Goal: Obtain resource: Download file/media

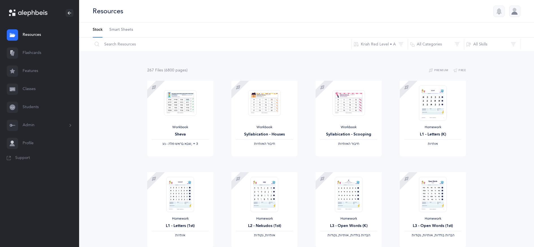
click at [129, 33] on link "Smart Sheets" at bounding box center [121, 30] width 24 height 15
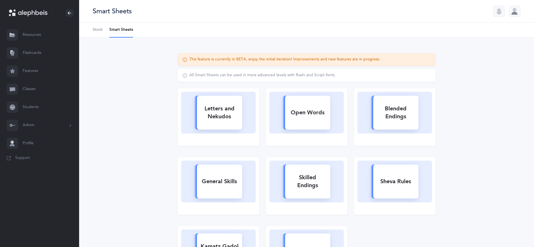
click at [401, 114] on div "Blended Endings" at bounding box center [395, 112] width 45 height 23
select select
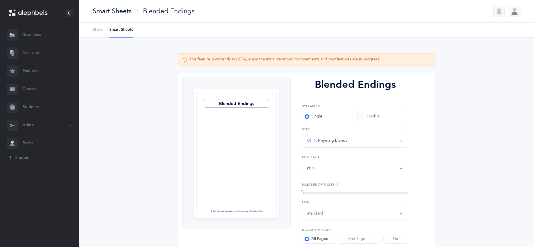
click at [336, 165] on div "קמץ" at bounding box center [355, 169] width 97 height 10
click at [329, 134] on link "סגול" at bounding box center [355, 137] width 97 height 11
select select "31"
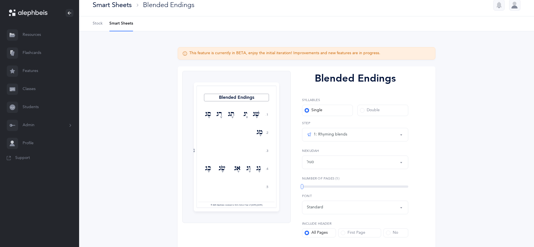
click at [118, 25] on li "Smart Sheets" at bounding box center [121, 23] width 24 height 15
click at [123, 7] on div "Smart Sheets" at bounding box center [112, 4] width 39 height 9
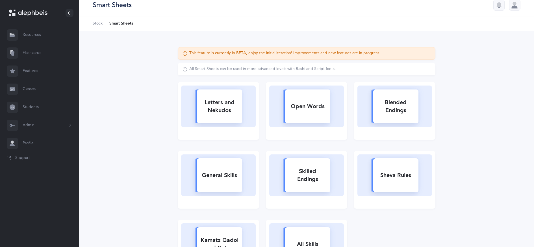
scroll to position [44, 0]
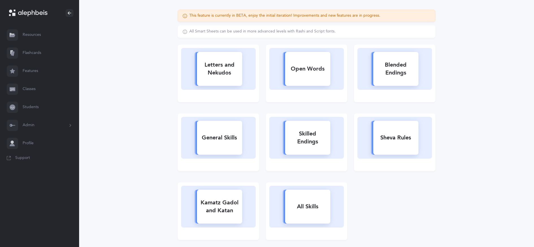
click at [224, 144] on div "General Skills" at bounding box center [219, 137] width 45 height 15
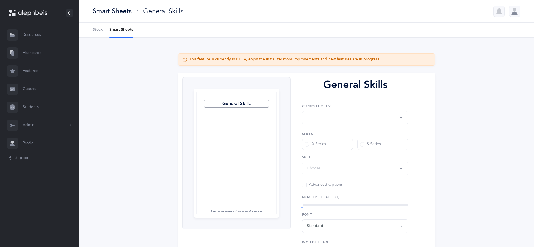
select select "1"
select select "Silent Letters"
select select
click at [338, 119] on div "Kriah Red Level" at bounding box center [324, 117] width 35 height 7
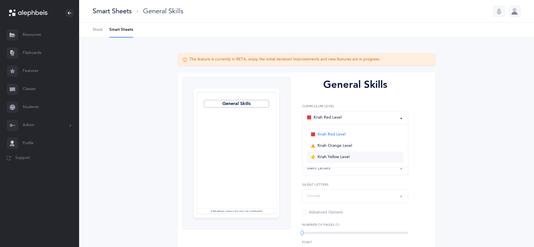
click at [338, 156] on span "Kriah Yellow Level" at bounding box center [333, 157] width 32 height 5
select select "3"
click at [330, 167] on div "Silent Letters" at bounding box center [318, 169] width 23 height 6
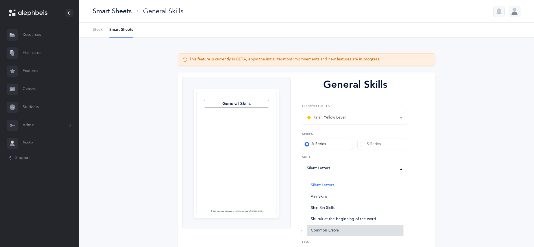
click at [324, 232] on span "Common Errors" at bounding box center [325, 230] width 28 height 5
select select "Common Errors"
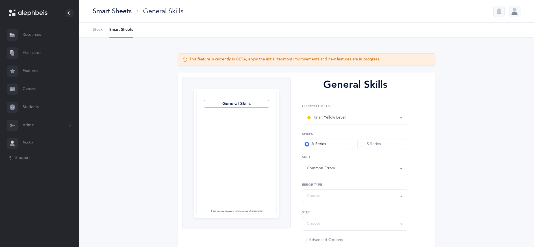
click at [328, 198] on div "Choose" at bounding box center [355, 197] width 97 height 10
click at [334, 146] on span "Similar sounding letters" at bounding box center [332, 144] width 42 height 5
select select "Similar sounding letters"
click at [321, 220] on div "Choose" at bounding box center [355, 224] width 97 height 10
click at [330, 207] on span "Step 3: Skilled words" at bounding box center [330, 206] width 38 height 5
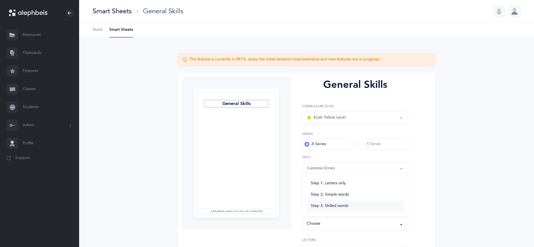
select select "Skilled words"
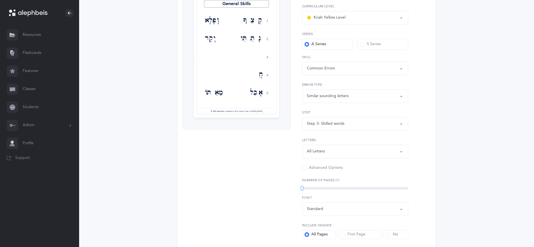
scroll to position [129, 0]
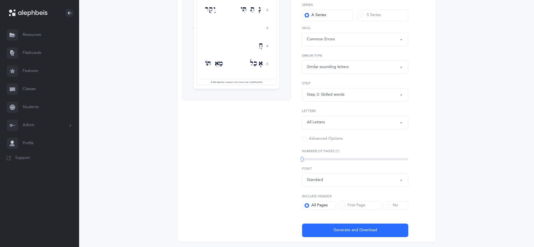
click at [341, 181] on div "Standard" at bounding box center [355, 180] width 97 height 10
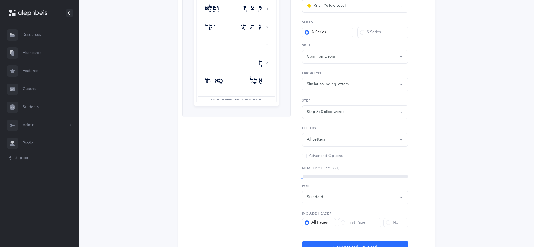
scroll to position [99, 0]
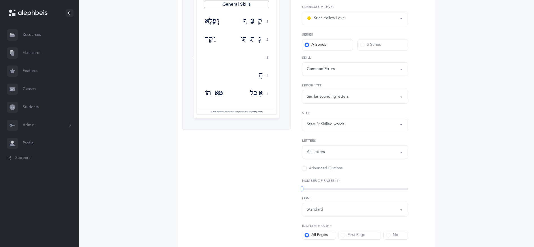
click at [364, 48] on label "S Series" at bounding box center [382, 44] width 51 height 11
click at [0, 0] on input "S Series" at bounding box center [0, 0] width 0 height 0
click at [324, 47] on div "A Series" at bounding box center [314, 45] width 21 height 6
click at [313, 47] on div "A Series" at bounding box center [314, 45] width 21 height 6
click at [306, 47] on label "A Series" at bounding box center [327, 44] width 51 height 11
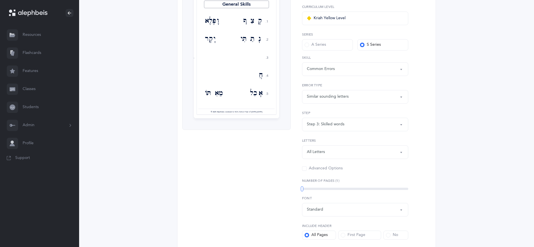
click at [308, 46] on span at bounding box center [306, 45] width 5 height 5
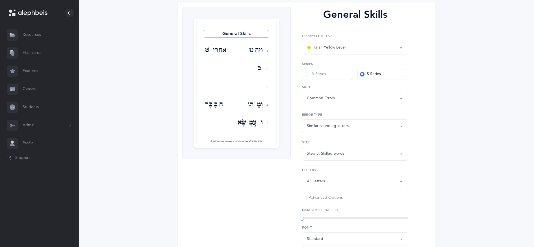
scroll to position [146, 0]
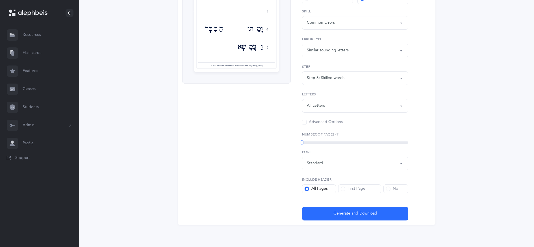
drag, startPoint x: 357, startPoint y: 211, endPoint x: 361, endPoint y: 135, distance: 75.5
click at [361, 135] on div "General Skills Kriah Red Level Kriah Orange Level Kriah Yellow Level Kriah Yell…" at bounding box center [353, 75] width 124 height 289
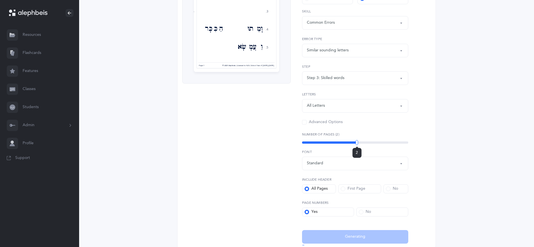
drag, startPoint x: 303, startPoint y: 141, endPoint x: 357, endPoint y: 145, distance: 54.4
click at [357, 145] on div "2" at bounding box center [357, 142] width 3 height 5
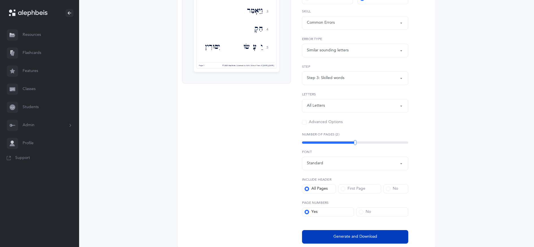
click at [371, 232] on button "Generate and Download" at bounding box center [355, 237] width 106 height 14
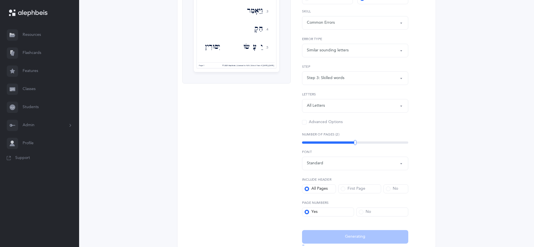
select select "3"
select select "Common Errors"
select select "Similar sounding letters"
select select "Skilled words"
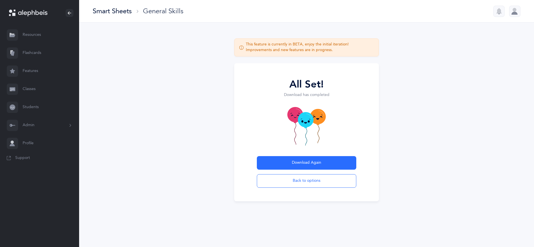
scroll to position [0, 0]
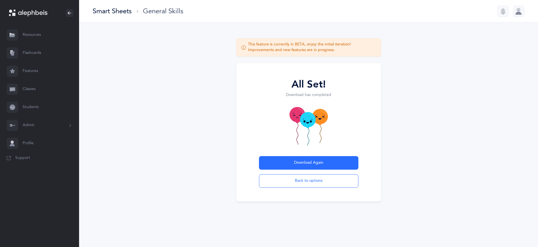
click at [120, 13] on div "Smart Sheets" at bounding box center [112, 10] width 39 height 9
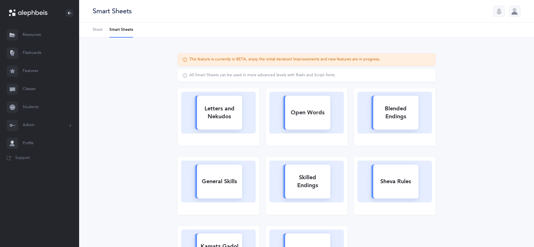
click at [215, 123] on rect at bounding box center [219, 113] width 45 height 34
select select
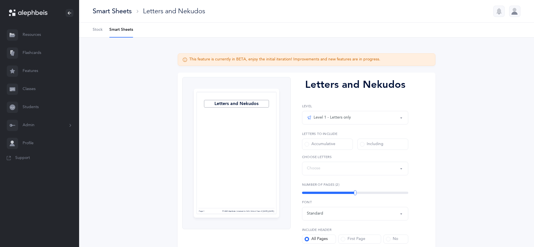
select select "27"
click at [356, 121] on div "Level 1 - Letters only" at bounding box center [355, 118] width 97 height 10
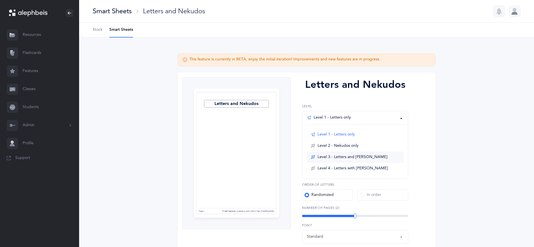
click at [355, 155] on span "Level 3 - Letters and Nekudos" at bounding box center [352, 157] width 70 height 5
select select "1"
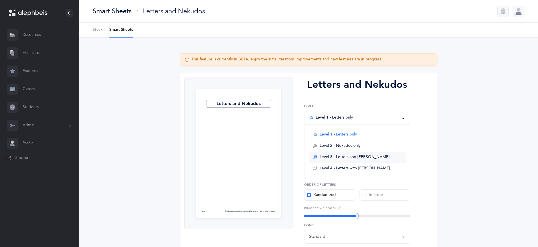
select select "27"
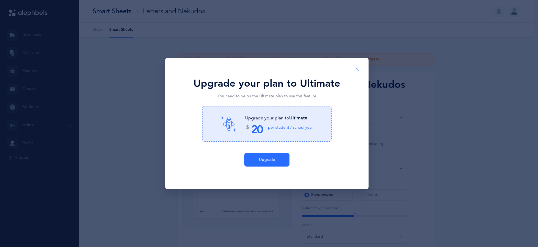
click at [357, 70] on icon "Close" at bounding box center [357, 69] width 5 height 5
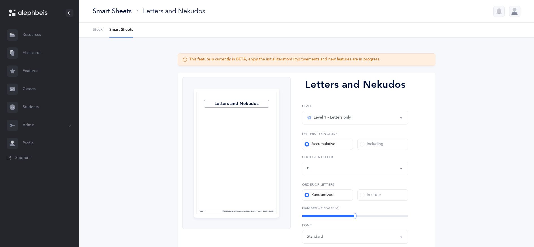
click at [343, 116] on div "Level 1 - Letters only" at bounding box center [329, 117] width 44 height 7
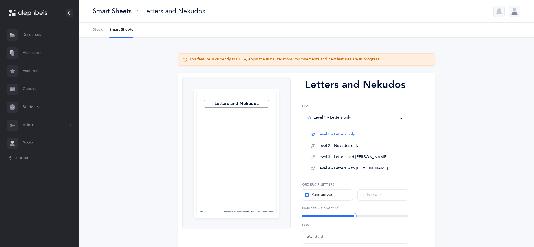
click at [415, 136] on div "Letters and Nekudos Page 1 © 2025 Alephbeis | Licensed to N/A | School Year of …" at bounding box center [307, 197] width 258 height 249
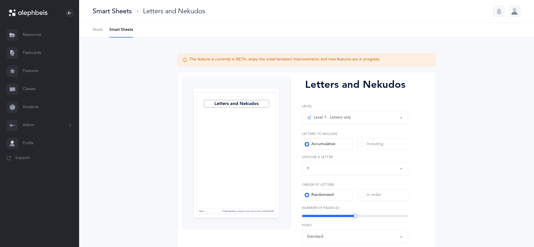
scroll to position [1, 0]
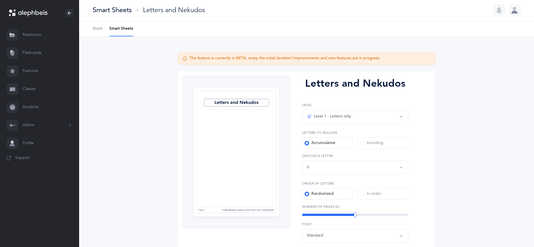
click at [97, 30] on span "Stock" at bounding box center [98, 29] width 10 height 6
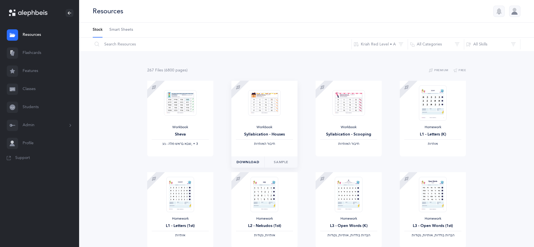
click at [254, 160] on span "Download" at bounding box center [247, 162] width 23 height 5
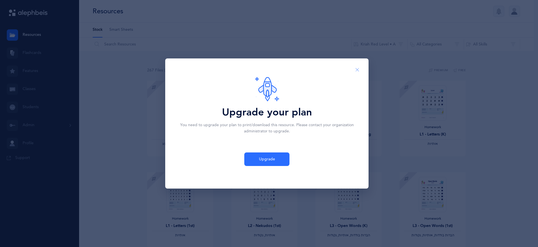
click at [358, 69] on icon "Close" at bounding box center [357, 70] width 5 height 5
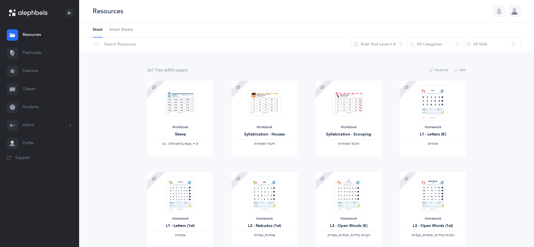
click at [122, 28] on span "Smart Sheets" at bounding box center [121, 30] width 24 height 6
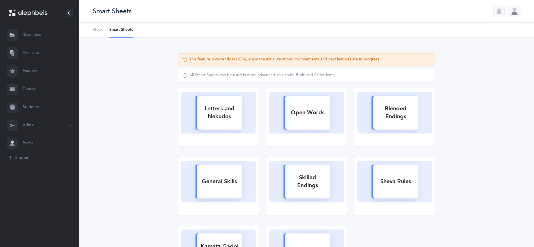
click at [513, 12] on div at bounding box center [514, 11] width 11 height 11
click at [231, 113] on div "Letters and Nekudos" at bounding box center [219, 112] width 45 height 23
select select
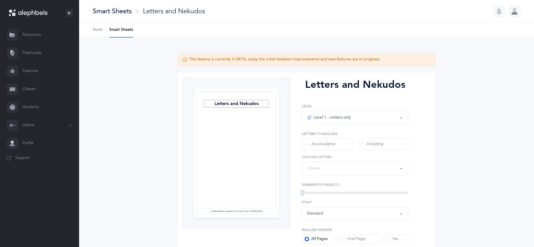
select select "27"
click at [346, 118] on div "Level 1 - Letters only" at bounding box center [329, 117] width 44 height 7
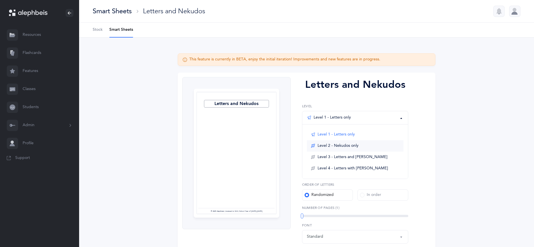
click at [347, 147] on span "Level 2 - Nekudos only" at bounding box center [337, 145] width 41 height 5
select select "1"
select select "27"
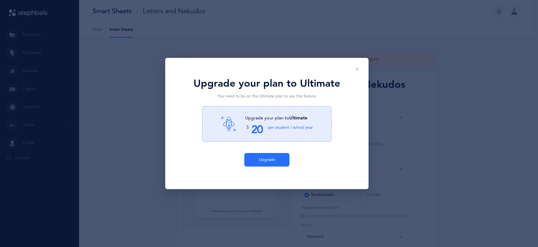
click at [356, 71] on icon "Close" at bounding box center [357, 69] width 5 height 5
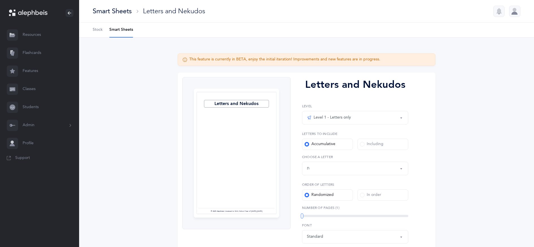
click at [355, 115] on div "Level 1 - Letters only" at bounding box center [355, 118] width 97 height 10
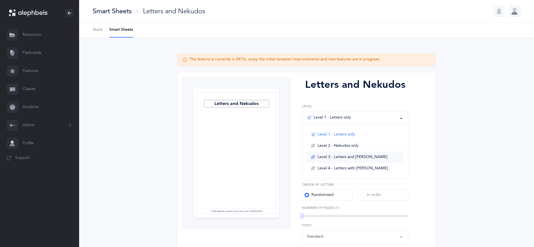
click at [356, 156] on span "Level 3 - Letters and Nekudos" at bounding box center [352, 157] width 70 height 5
select select "1"
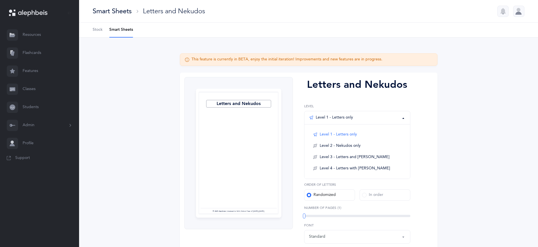
select select "27"
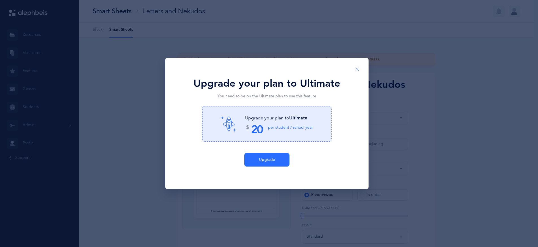
click at [357, 69] on icon "Close" at bounding box center [357, 69] width 5 height 5
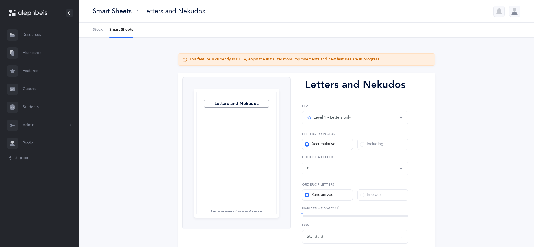
click at [353, 118] on div "Level 1 - Letters only" at bounding box center [355, 118] width 97 height 10
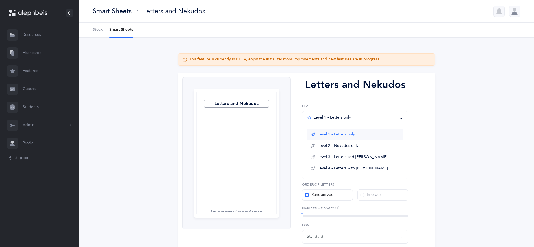
click at [352, 134] on span "Level 1 - Letters only" at bounding box center [335, 134] width 37 height 5
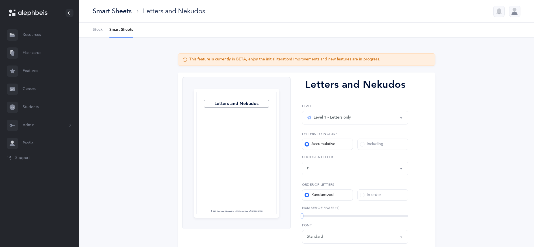
click at [101, 31] on span "Stock" at bounding box center [98, 30] width 10 height 6
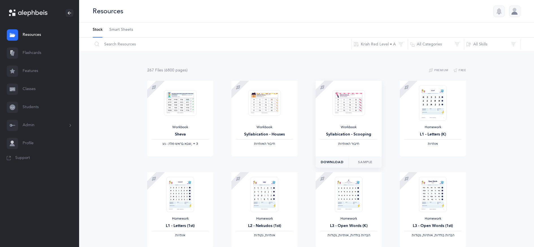
click at [343, 162] on span "Download" at bounding box center [332, 162] width 23 height 5
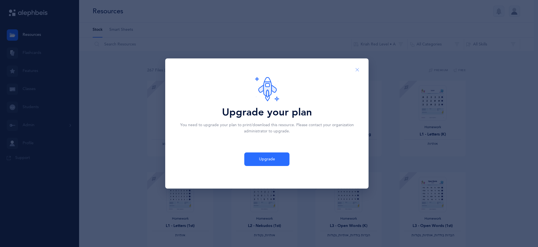
click at [359, 70] on icon "Close" at bounding box center [357, 70] width 5 height 5
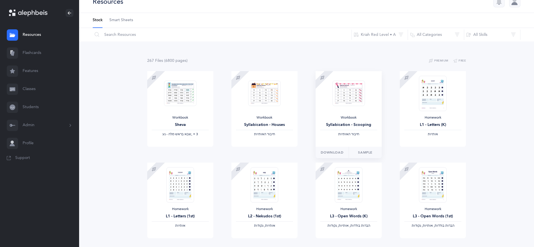
scroll to position [49, 0]
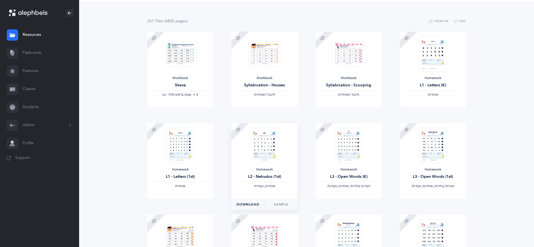
click at [254, 203] on span "Download" at bounding box center [247, 204] width 23 height 5
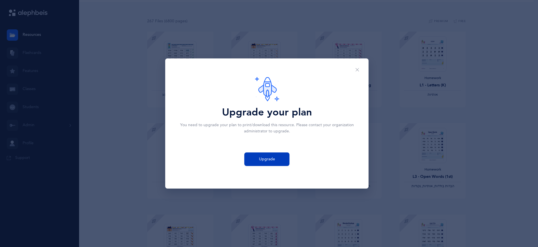
click at [276, 164] on button "Upgrade" at bounding box center [266, 160] width 45 height 14
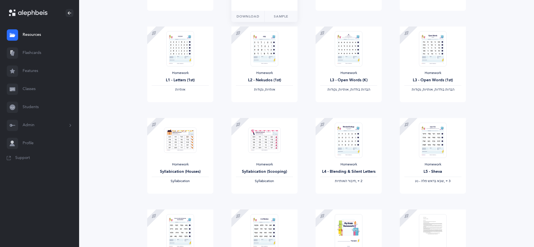
scroll to position [190, 0]
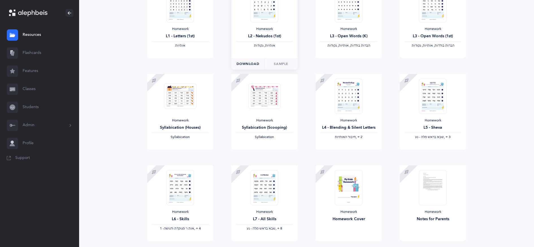
click at [254, 61] on button "Download" at bounding box center [247, 63] width 33 height 11
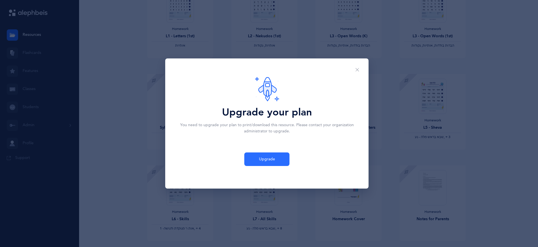
click at [267, 163] on button "Upgrade" at bounding box center [266, 160] width 45 height 14
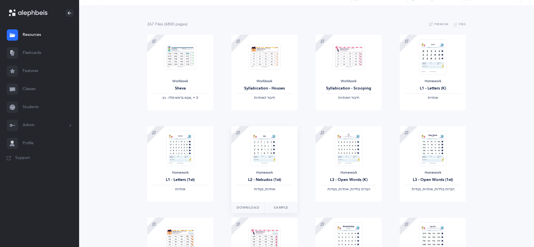
scroll to position [0, 0]
